Goal: Check status: Check status

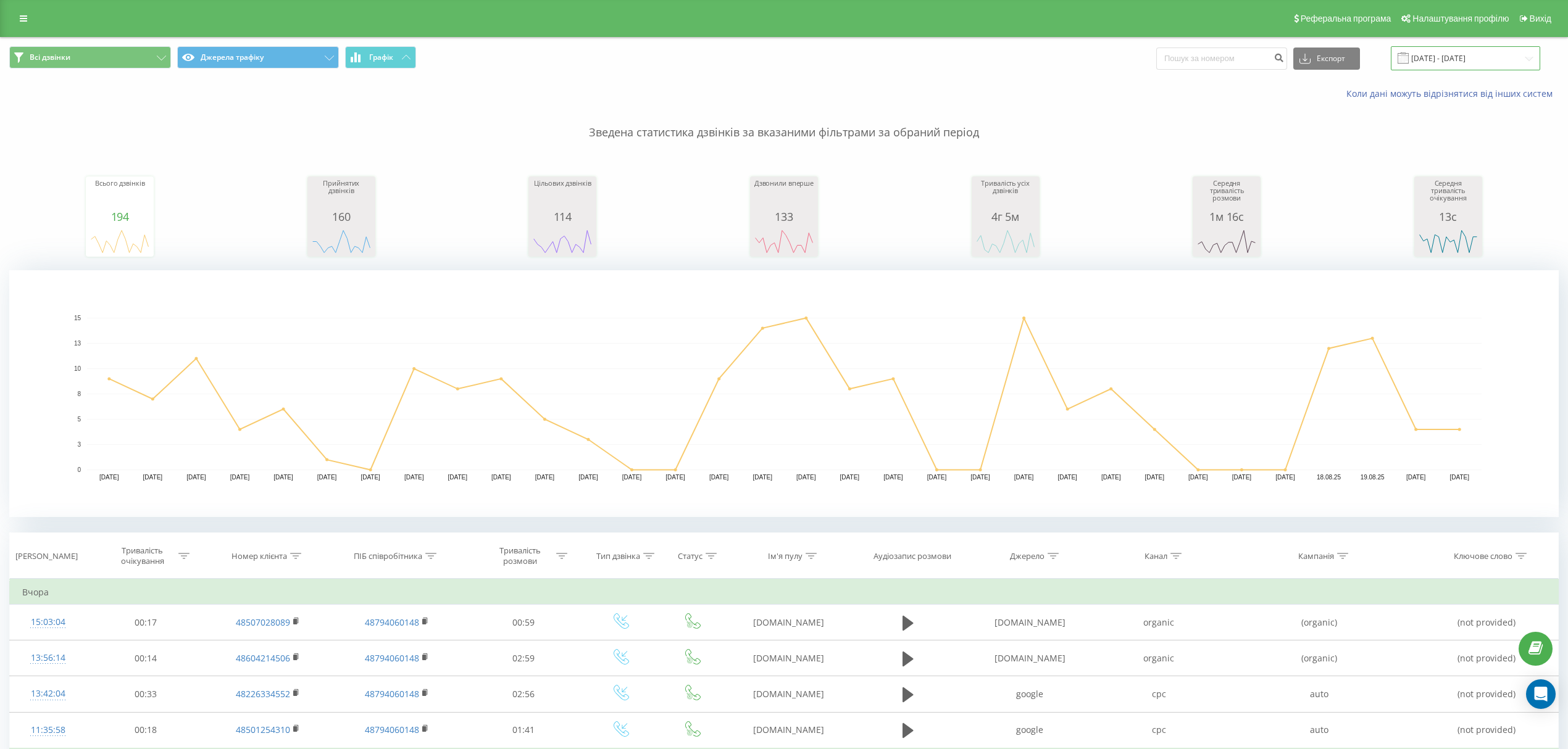
click at [1445, 60] on input "[DATE] - [DATE]" at bounding box center [1466, 58] width 149 height 24
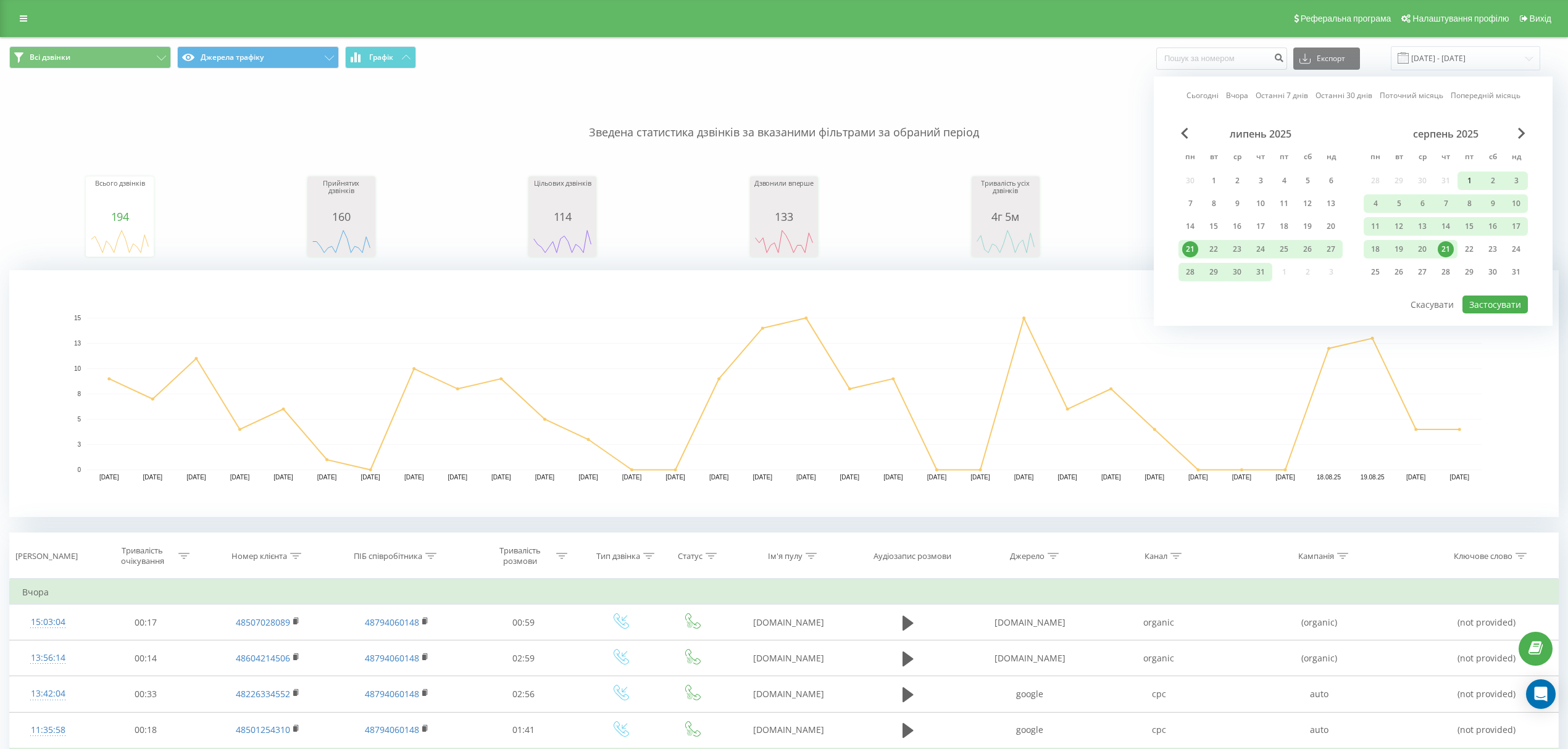
click at [1470, 176] on div "1" at bounding box center [1469, 181] width 16 height 16
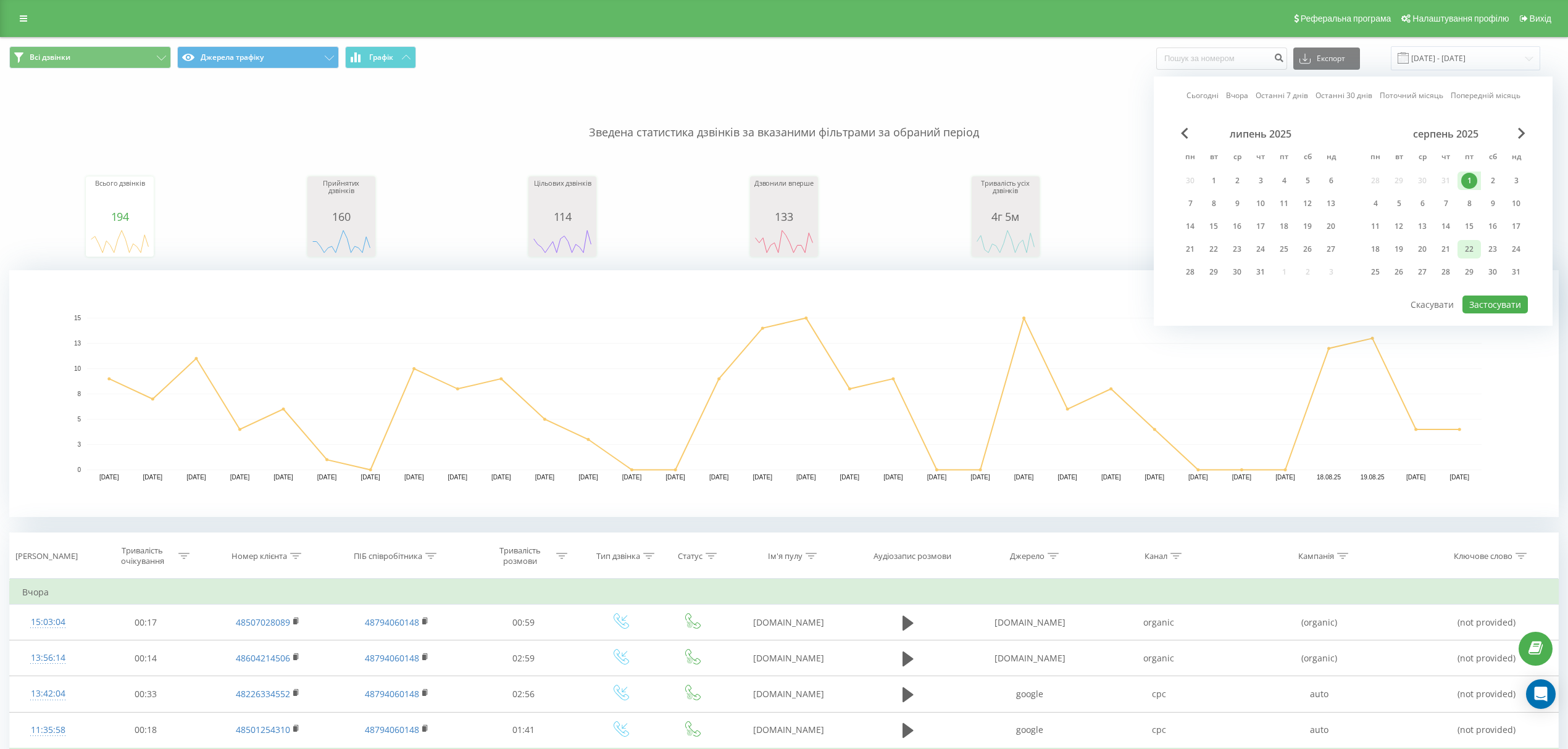
click at [1469, 250] on div "22" at bounding box center [1469, 249] width 16 height 16
click at [1490, 304] on button "Застосувати" at bounding box center [1495, 304] width 65 height 18
type input "[DATE] - [DATE]"
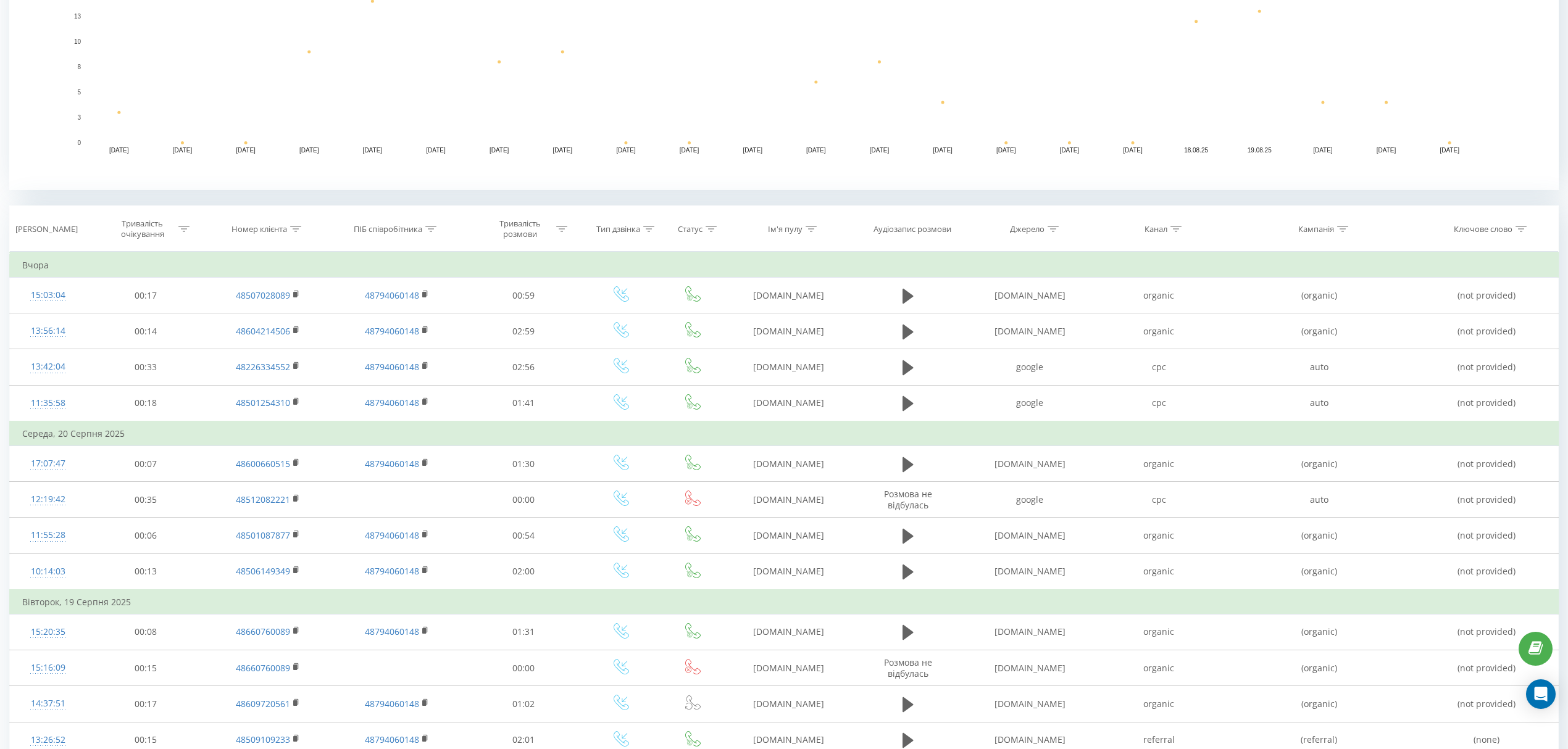
scroll to position [329, 0]
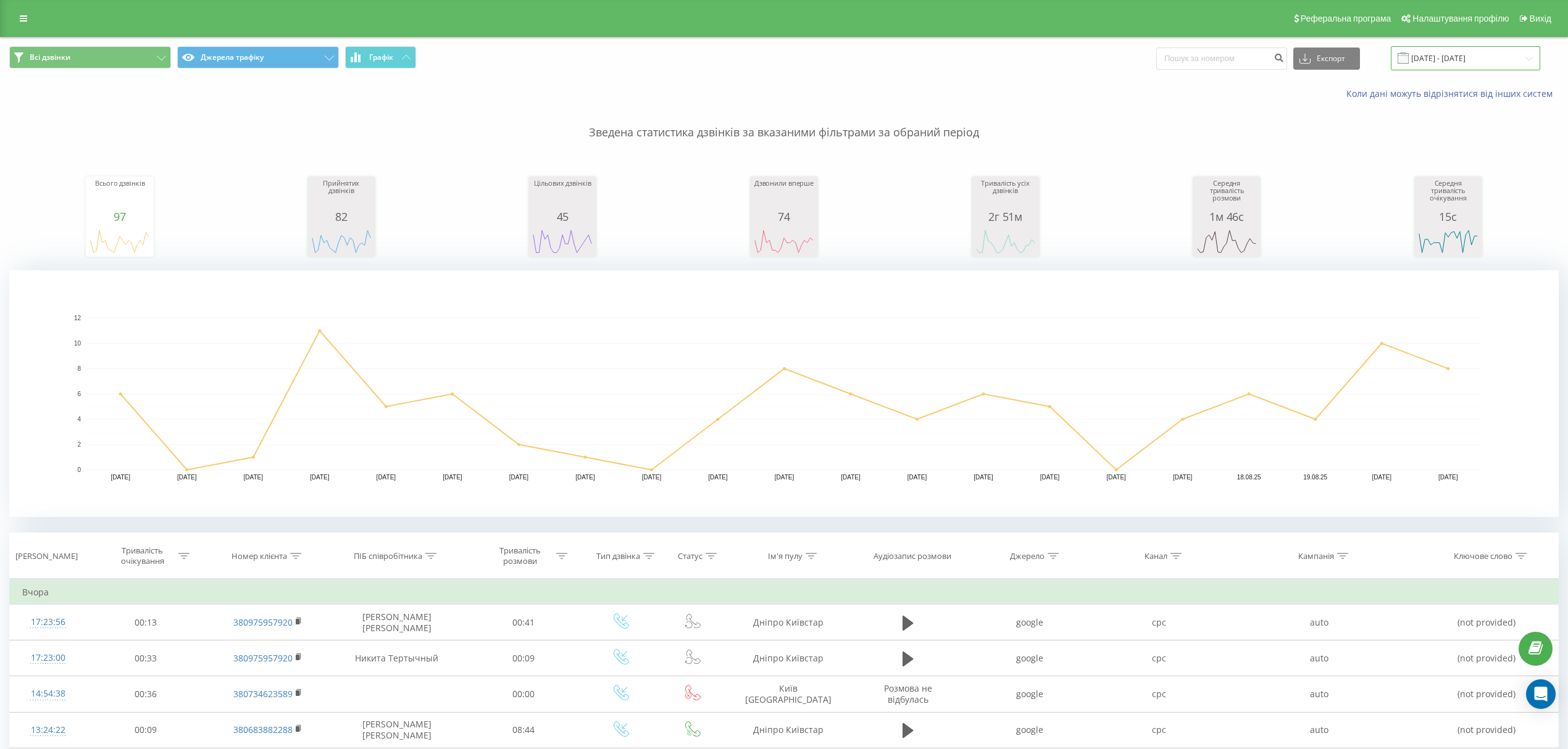
click at [1433, 58] on input "01.08.2025 - 21.08.2025" at bounding box center [1466, 58] width 149 height 24
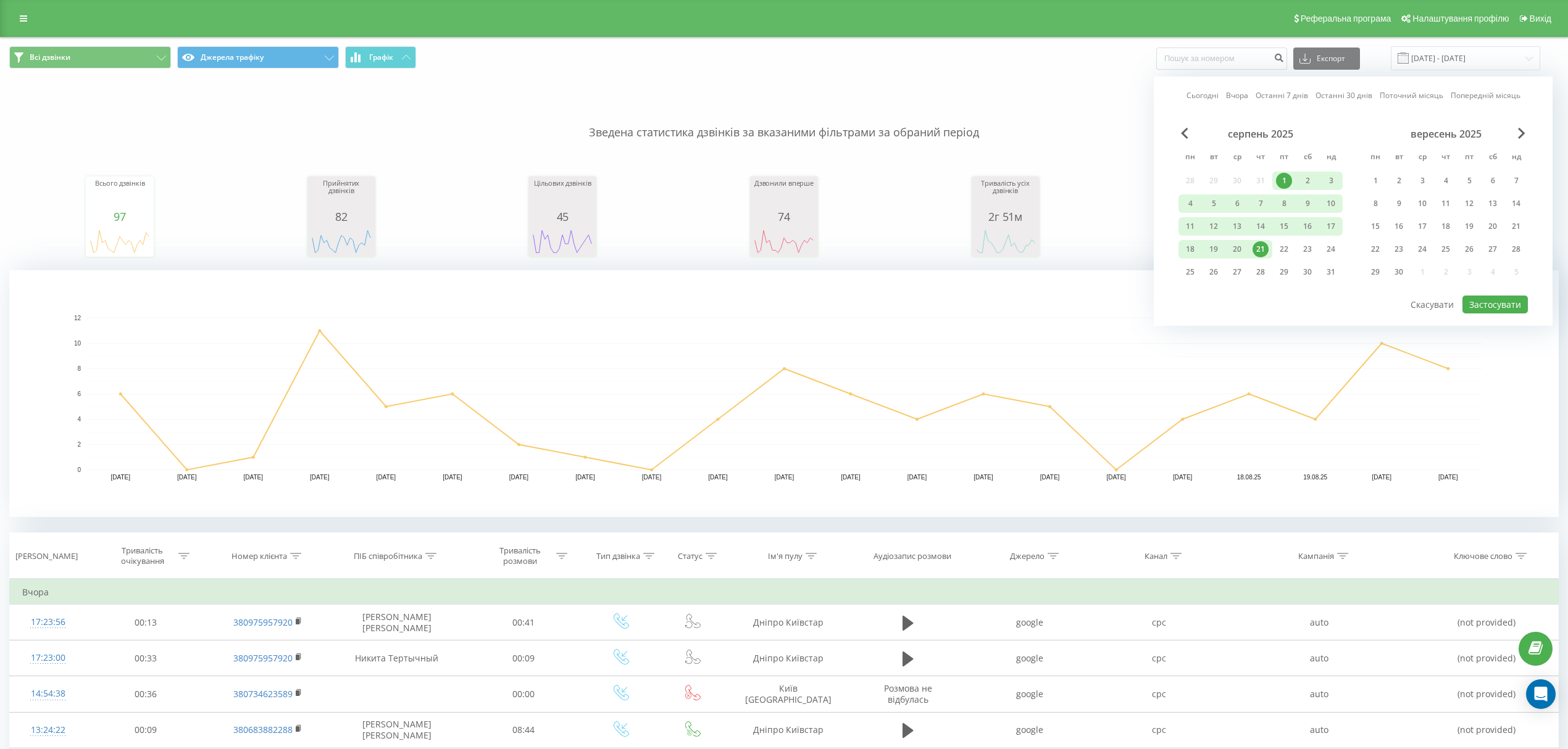
click at [1284, 176] on div "1" at bounding box center [1284, 181] width 16 height 16
click at [1279, 248] on div "22" at bounding box center [1284, 249] width 16 height 16
click at [1484, 304] on button "Застосувати" at bounding box center [1495, 304] width 65 height 18
type input "[DATE] - [DATE]"
